Goal: Information Seeking & Learning: Learn about a topic

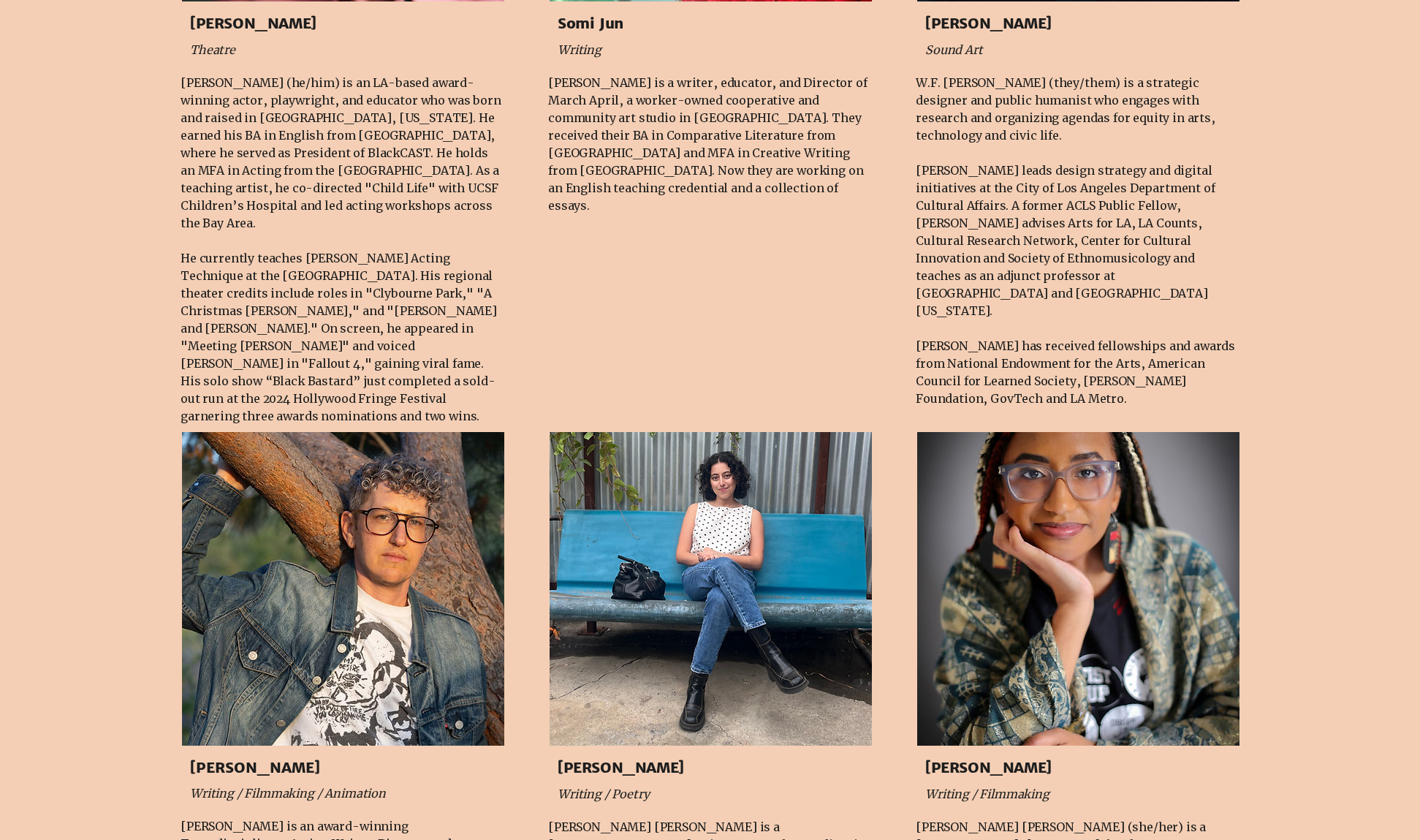
scroll to position [1462, 0]
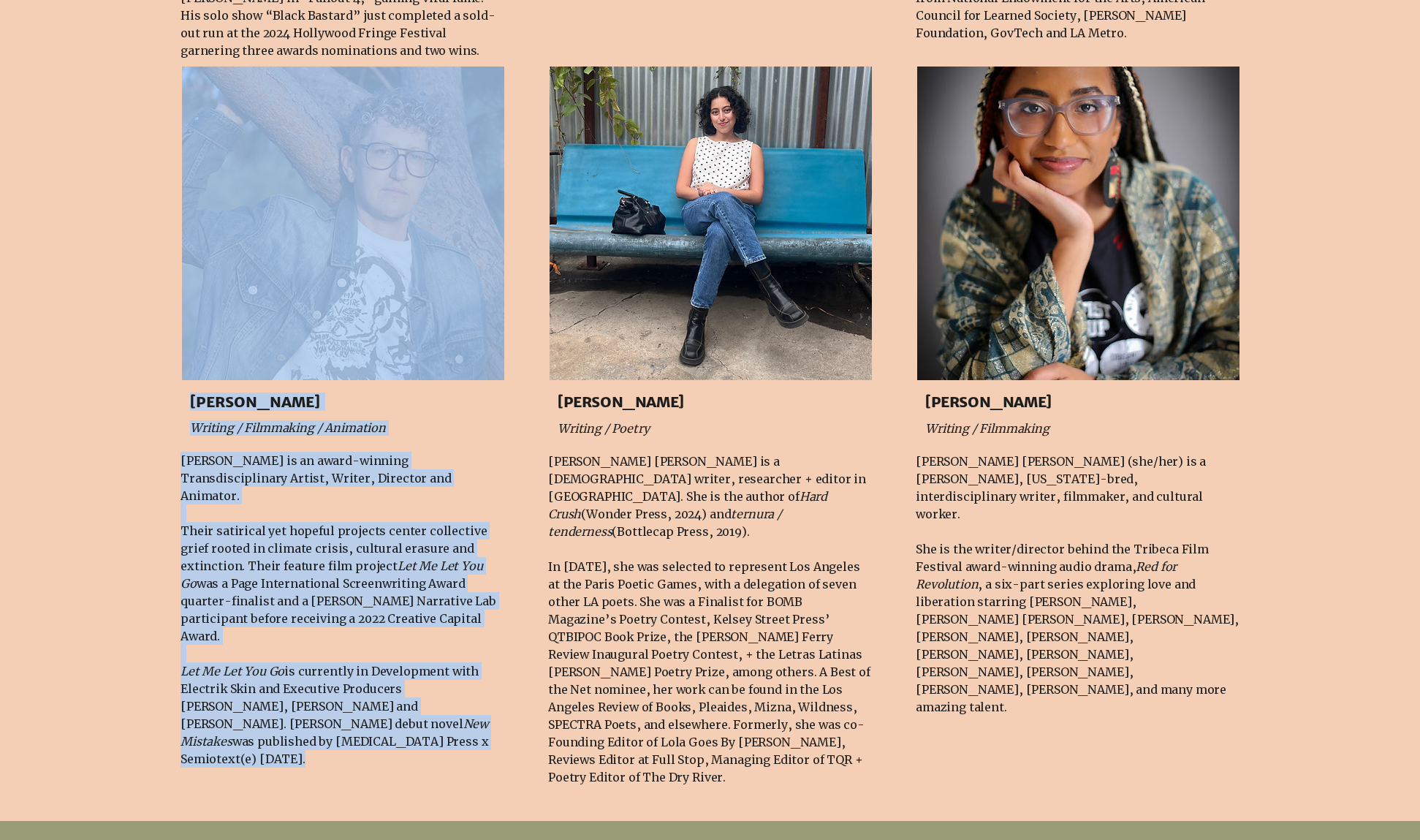
drag, startPoint x: 546, startPoint y: 462, endPoint x: 720, endPoint y: 731, distance: 320.4
click at [728, 761] on fluid-columns-repeater "[PERSON_NAME] Writing / Filmmaking / Animation [PERSON_NAME] is an award-winnin…" at bounding box center [710, 421] width 1464 height 755
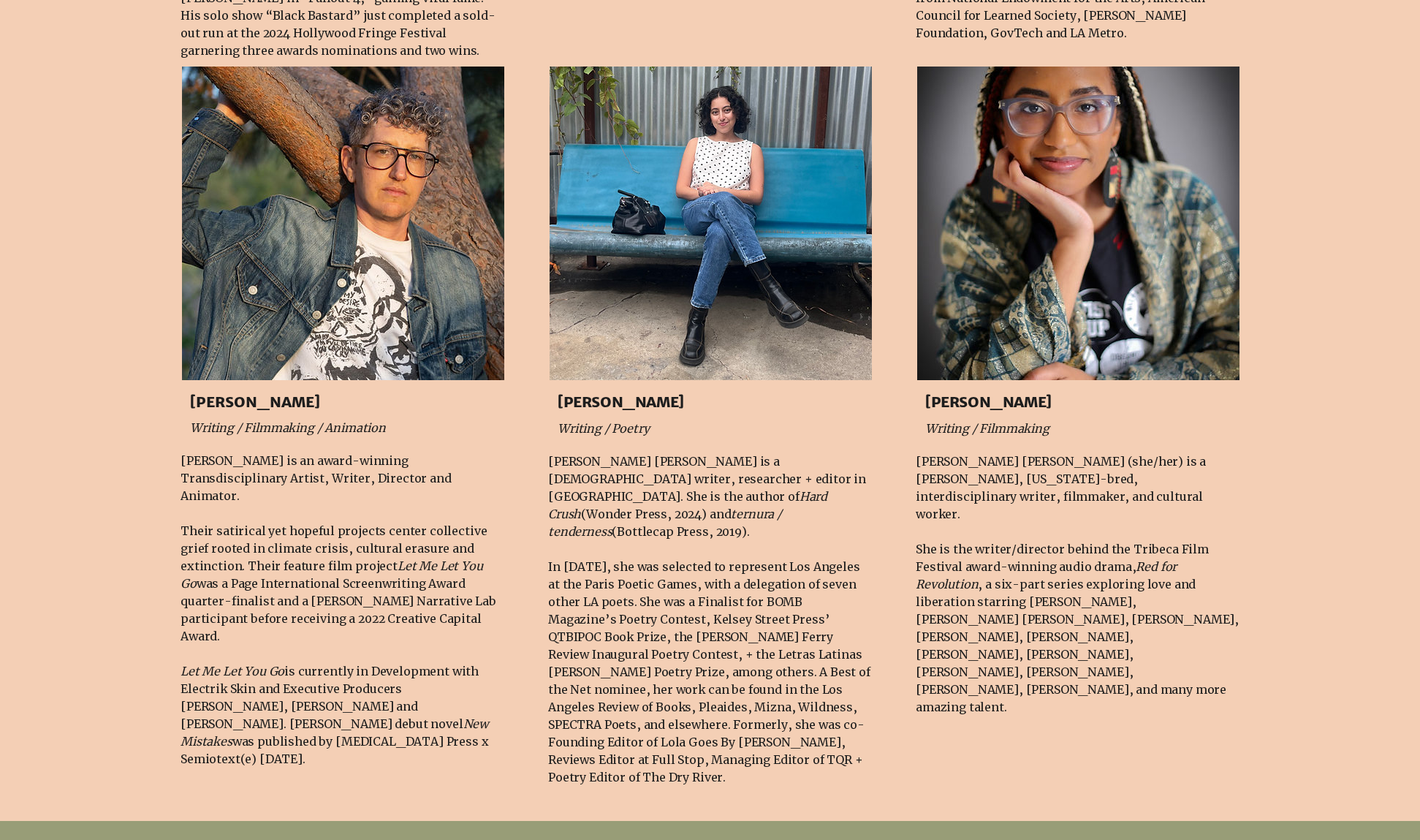
click at [715, 729] on p "In [DATE], she was selected to represent Los Angeles at the Paris Poetic Games,…" at bounding box center [710, 671] width 323 height 228
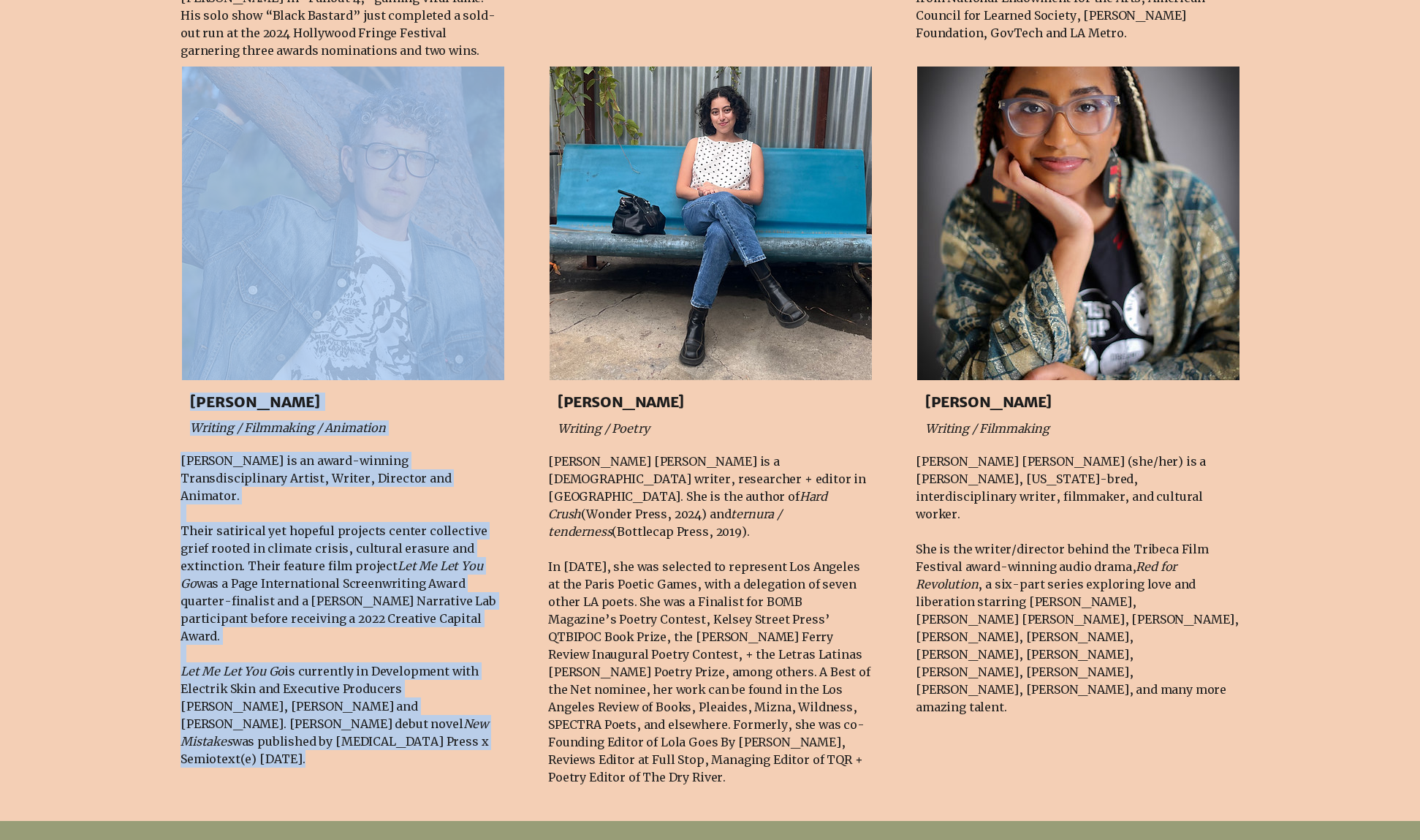
drag, startPoint x: 700, startPoint y: 751, endPoint x: 527, endPoint y: 445, distance: 351.5
click at [522, 443] on fluid-columns-repeater "[PERSON_NAME] Writing / Filmmaking / Animation [PERSON_NAME] is an award-winnin…" at bounding box center [710, 421] width 1464 height 755
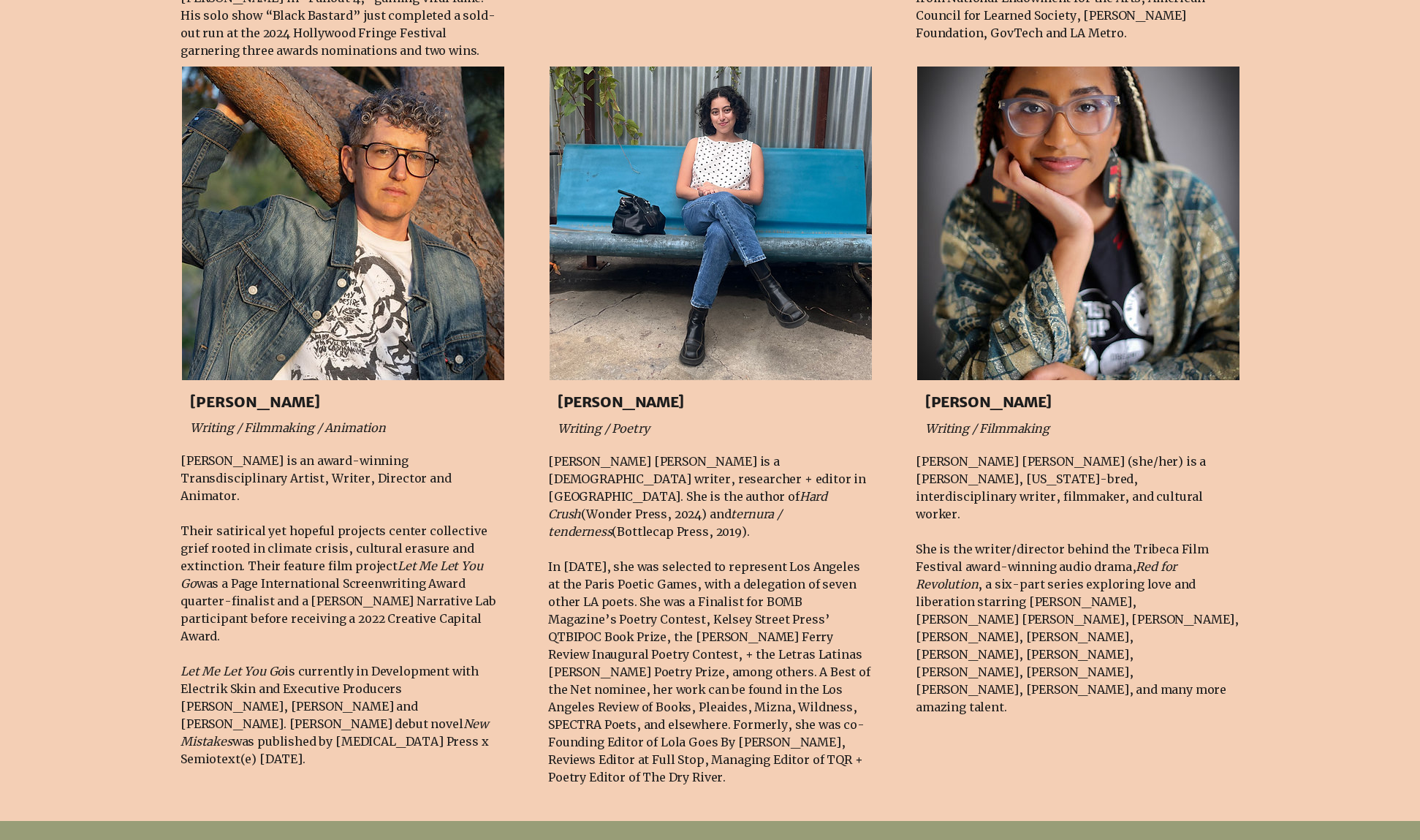
click at [593, 474] on p "[PERSON_NAME] [PERSON_NAME] is a [DEMOGRAPHIC_DATA] writer, researcher + editor…" at bounding box center [710, 496] width 323 height 88
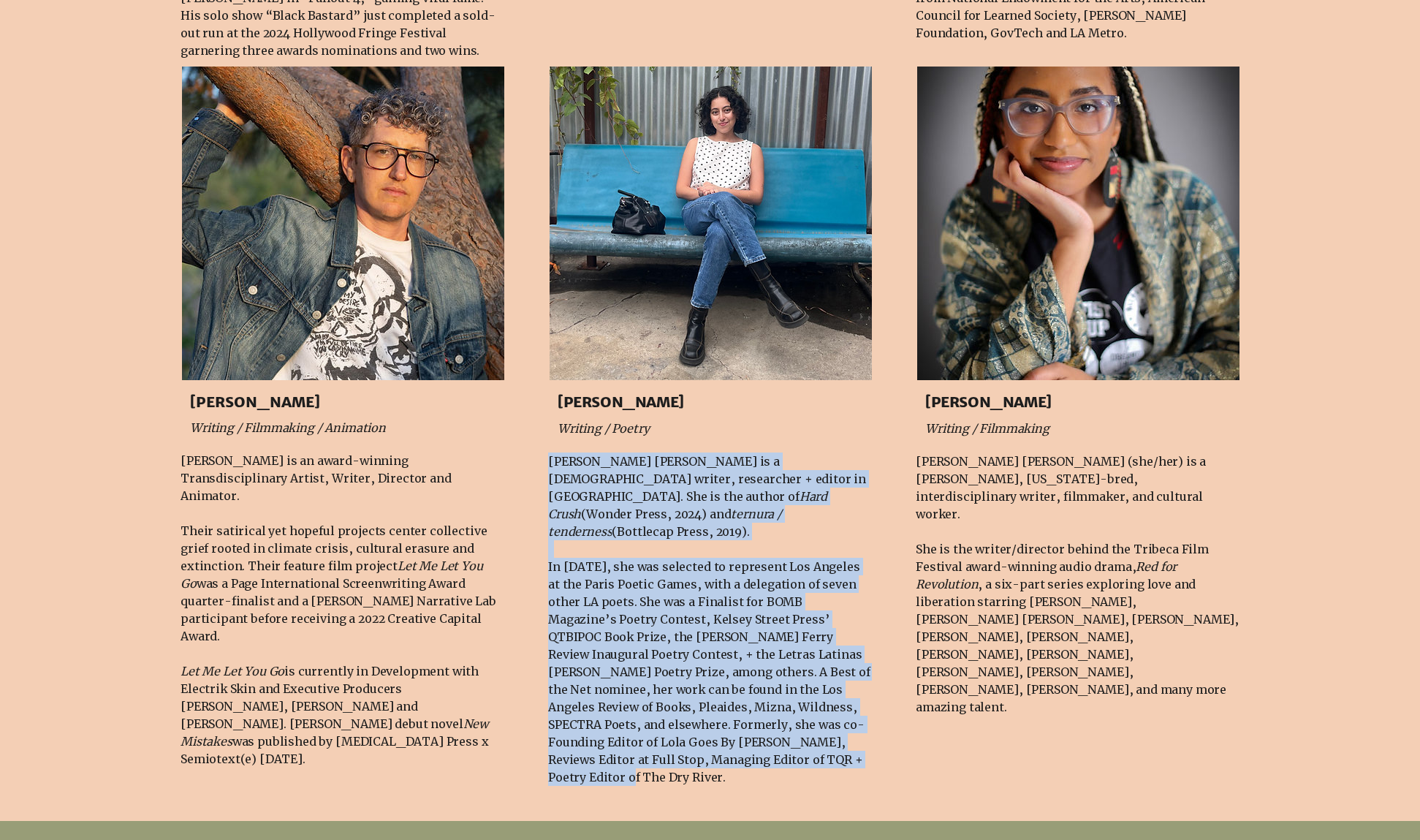
drag, startPoint x: 549, startPoint y: 461, endPoint x: 701, endPoint y: 731, distance: 309.8
click at [682, 746] on div "[PERSON_NAME] [PERSON_NAME] is a [DEMOGRAPHIC_DATA] writer, researcher + editor…" at bounding box center [710, 619] width 323 height 333
copy div "[PERSON_NAME] [PERSON_NAME] is a [DEMOGRAPHIC_DATA] writer, researcher + editor…"
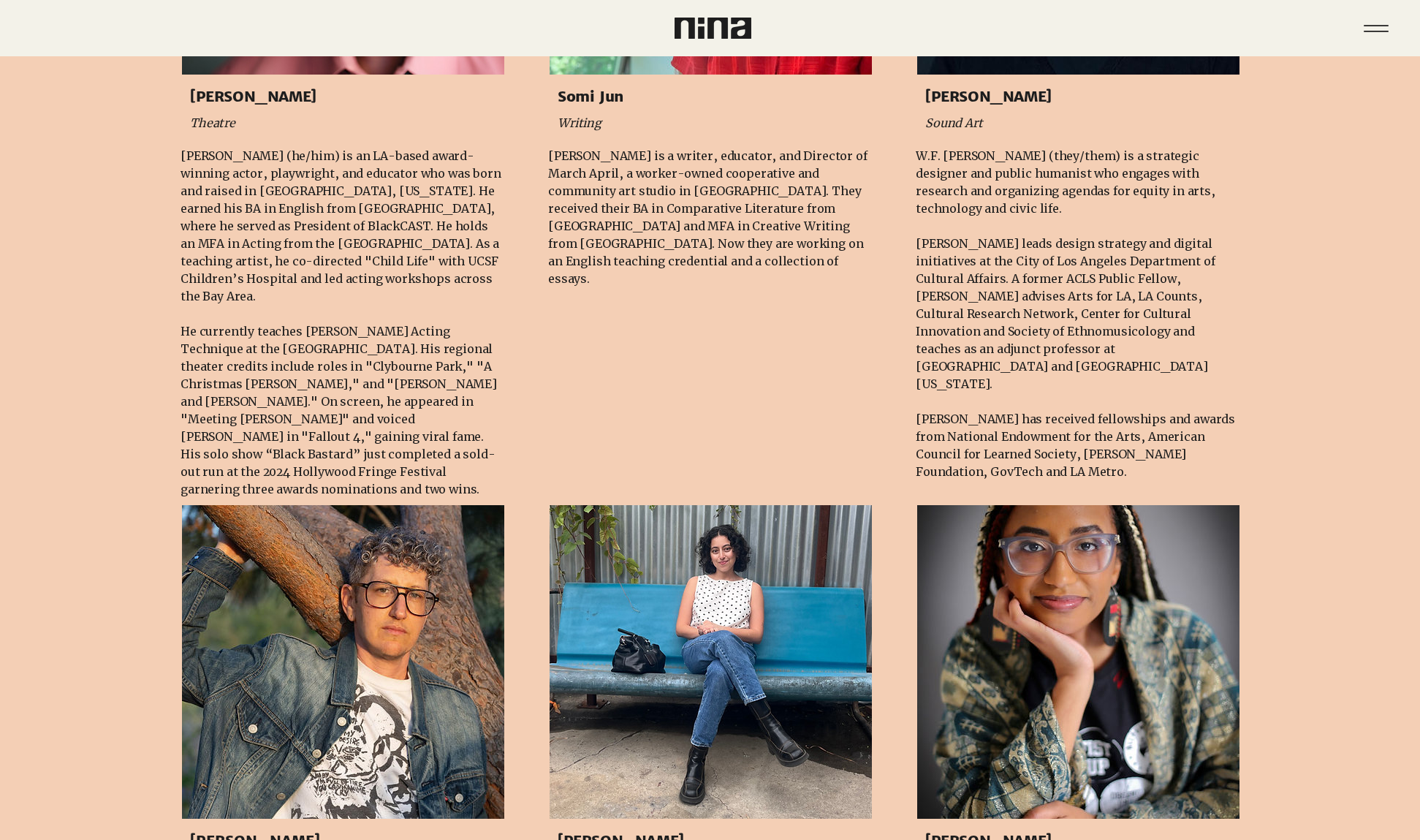
scroll to position [950, 0]
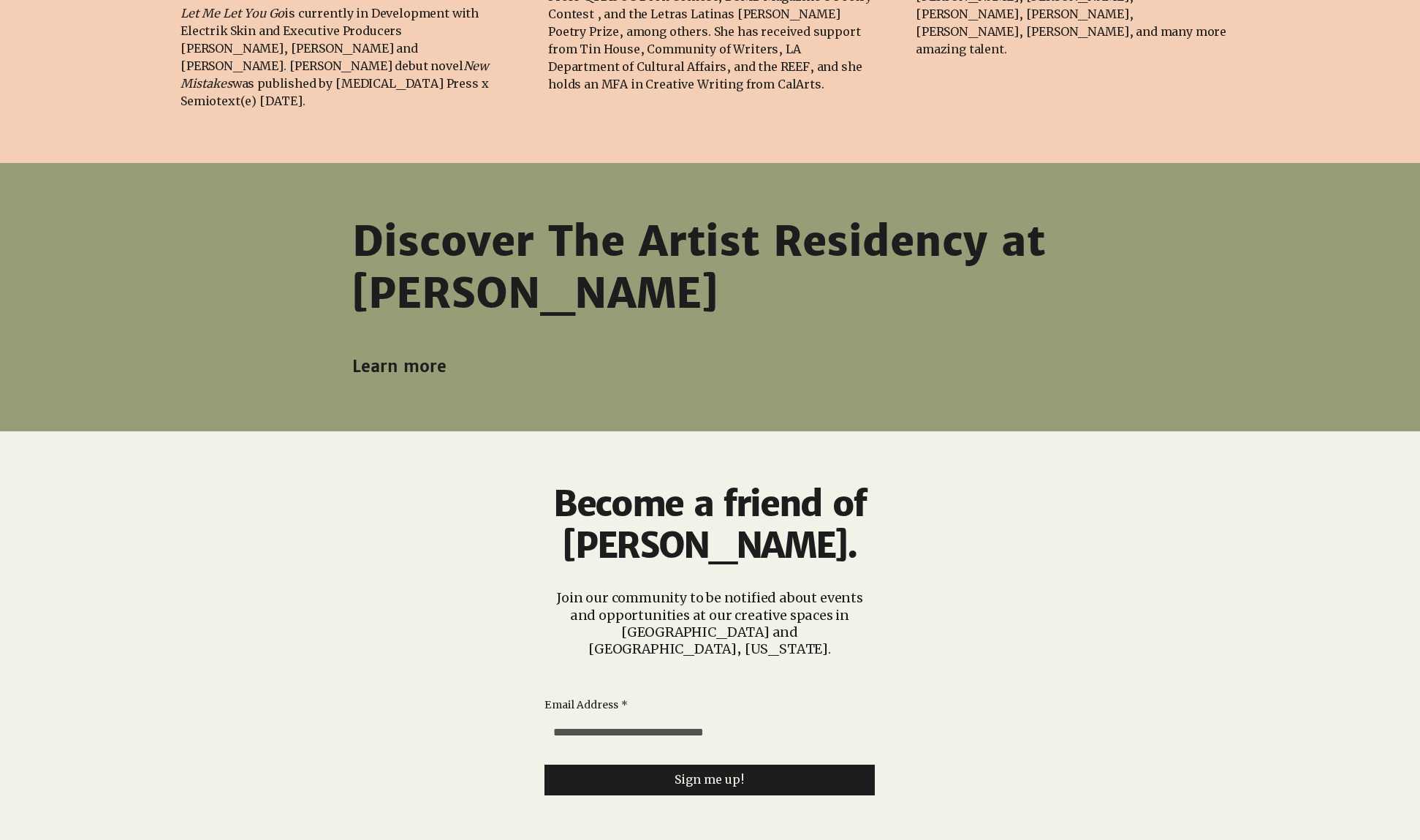
scroll to position [1535, 0]
